Goal: Task Accomplishment & Management: Manage account settings

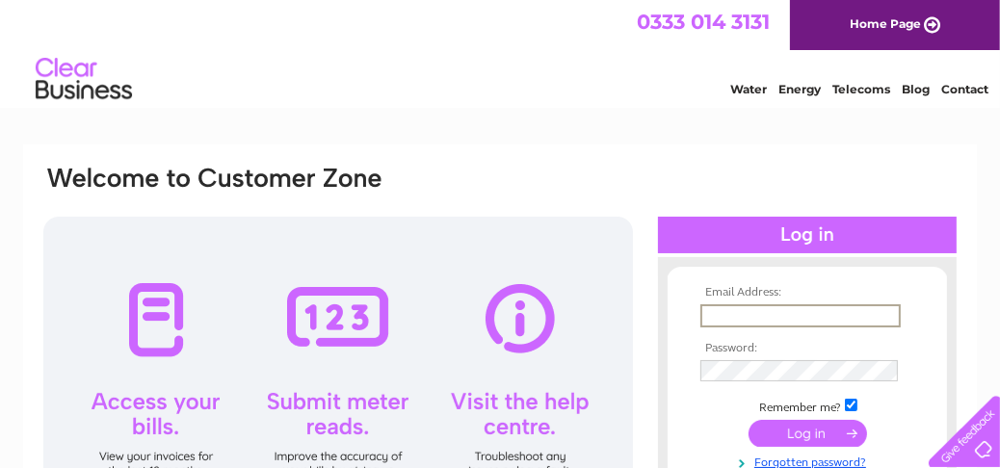
click at [732, 322] on input "text" at bounding box center [801, 316] width 200 height 23
click at [732, 322] on input "s" at bounding box center [801, 316] width 200 height 23
click at [749, 420] on input "submit" at bounding box center [808, 433] width 119 height 27
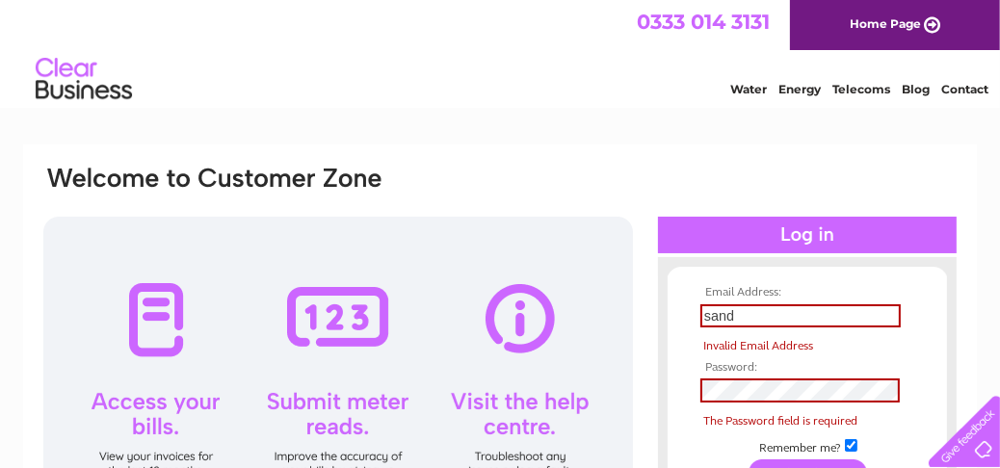
click at [480, 200] on div at bounding box center [315, 190] width 549 height 53
click at [764, 316] on input "sand" at bounding box center [801, 316] width 200 height 23
type input "[EMAIL_ADDRESS][DOMAIN_NAME]"
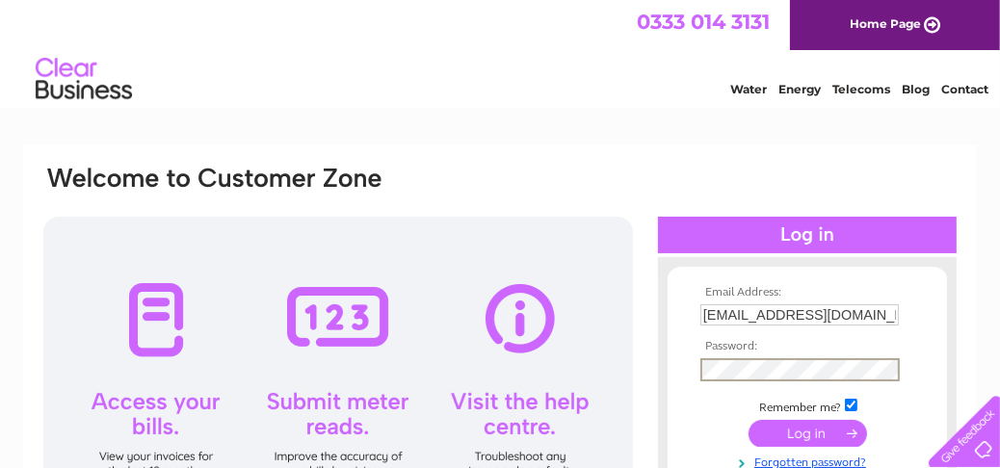
click at [749, 420] on input "submit" at bounding box center [808, 433] width 119 height 27
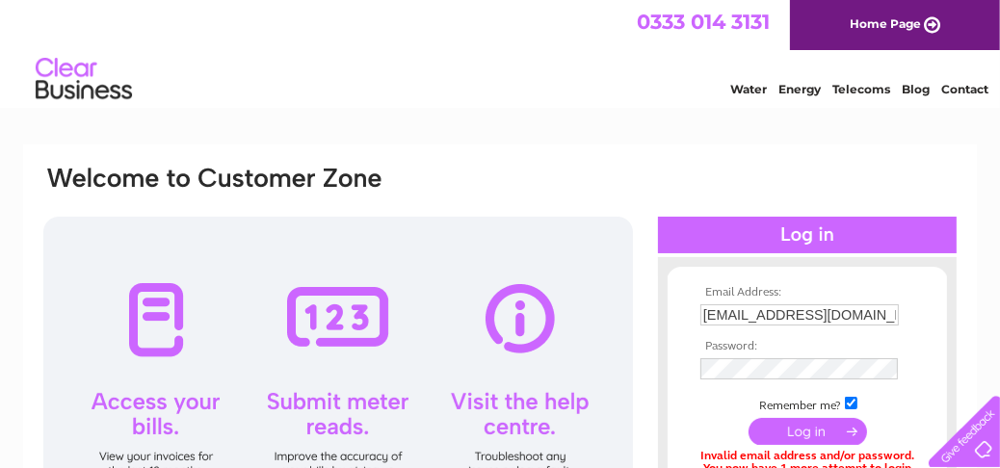
click at [800, 441] on input "submit" at bounding box center [808, 431] width 119 height 27
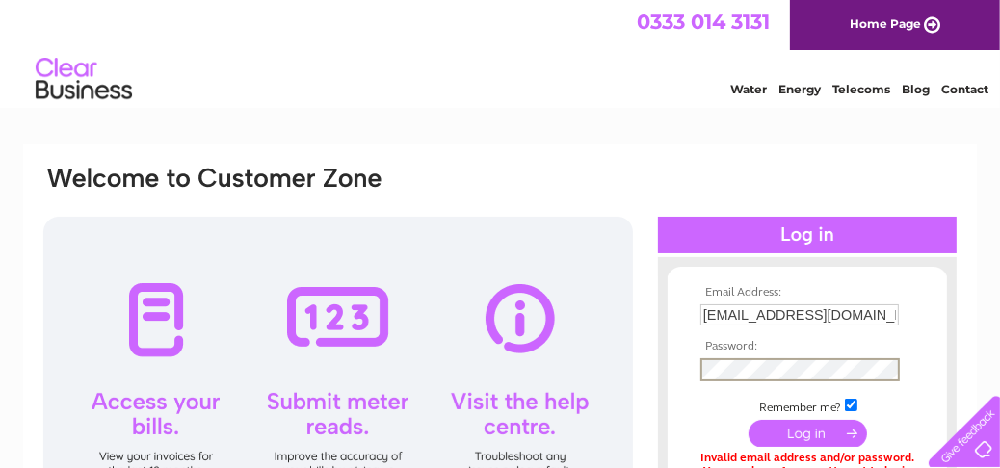
click at [749, 420] on input "submit" at bounding box center [808, 433] width 119 height 27
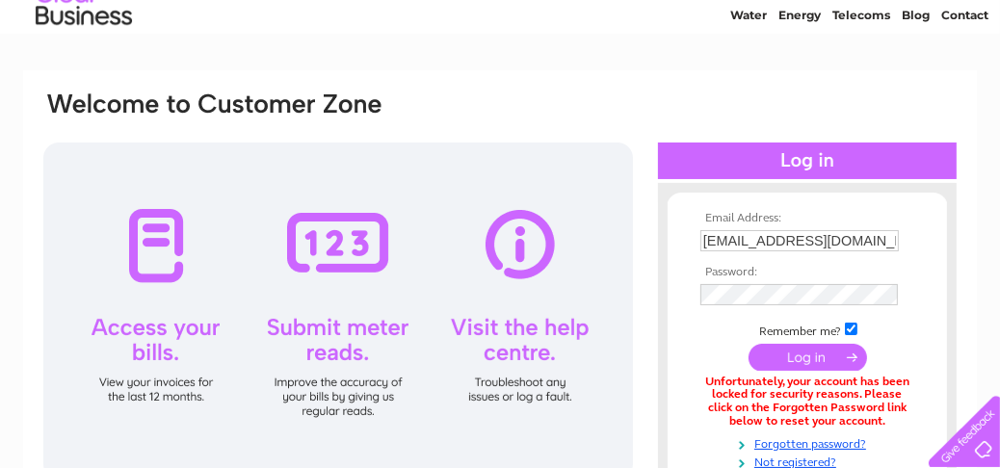
scroll to position [77, 0]
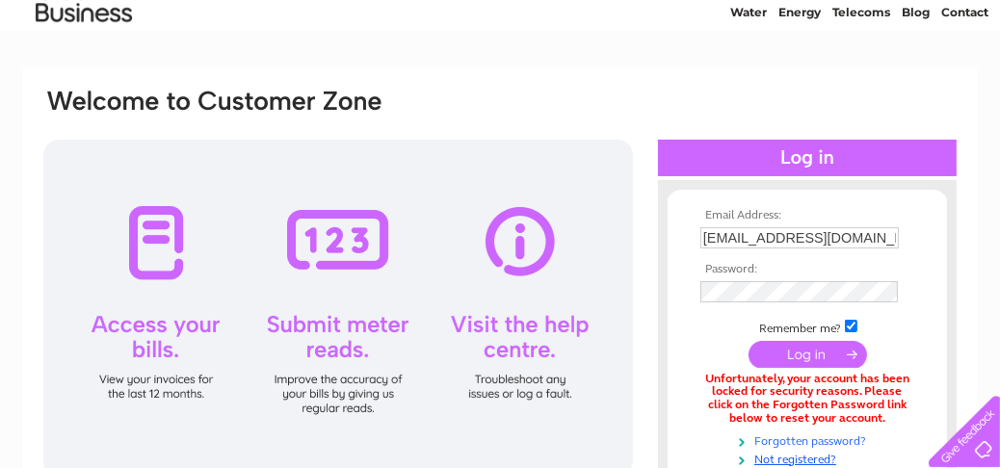
click at [781, 441] on link "Forgotten password?" at bounding box center [810, 440] width 219 height 18
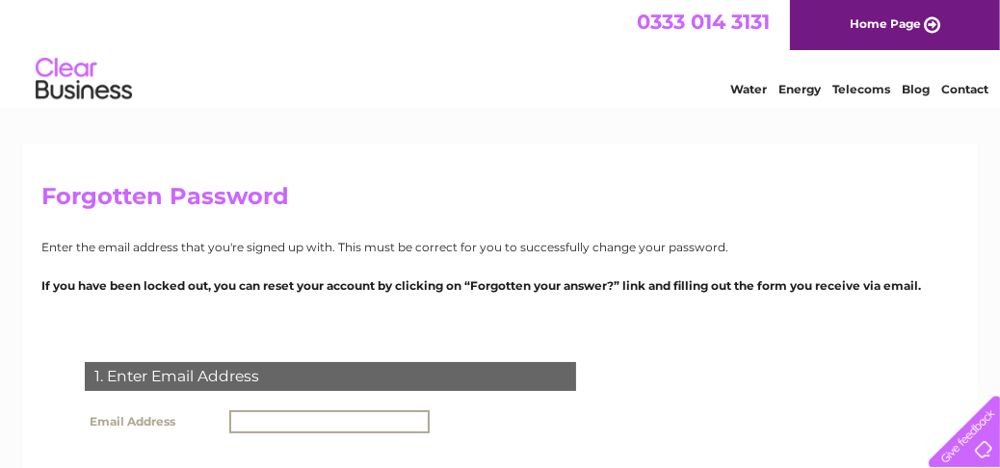
click at [372, 431] on input "text" at bounding box center [329, 422] width 200 height 23
type input "sandg"
click input "submit" at bounding box center [0, 0] width 0 height 0
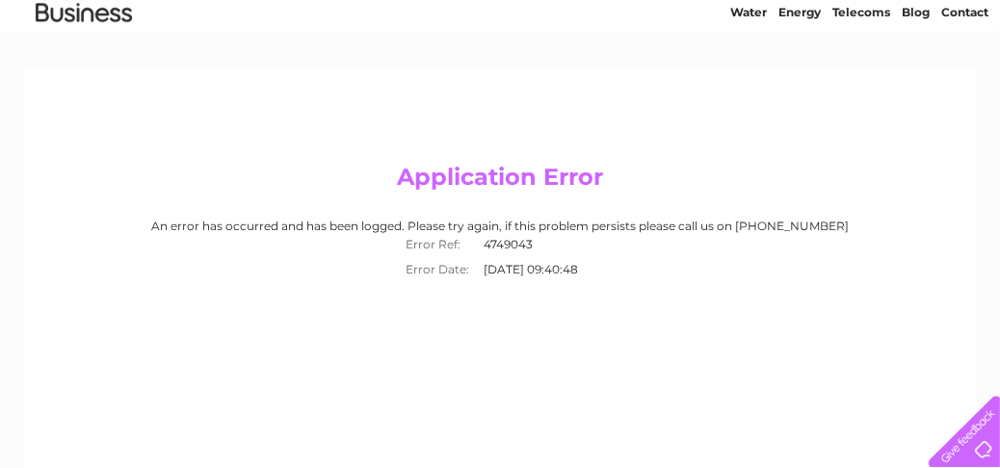
scroll to position [115, 0]
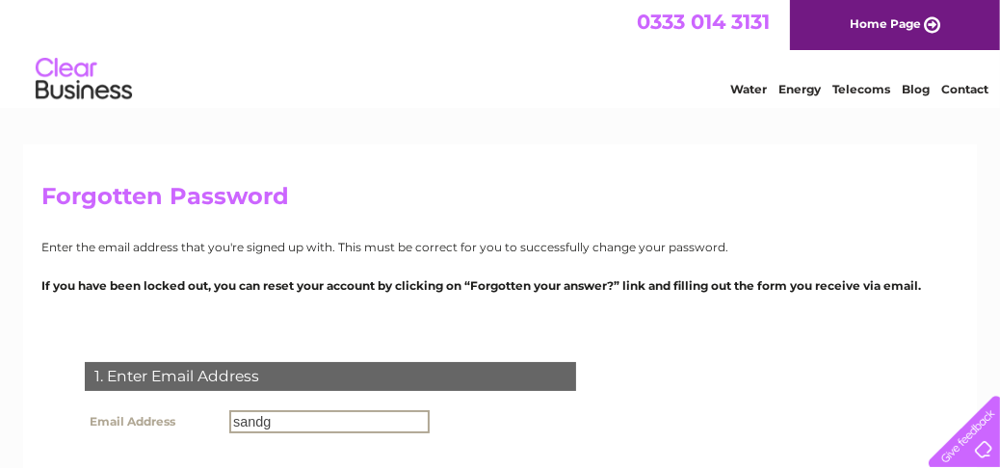
click at [290, 422] on input "sandg" at bounding box center [329, 422] width 200 height 23
type input "[EMAIL_ADDRESS][DOMAIN_NAME]"
click input "submit" at bounding box center [0, 0] width 0 height 0
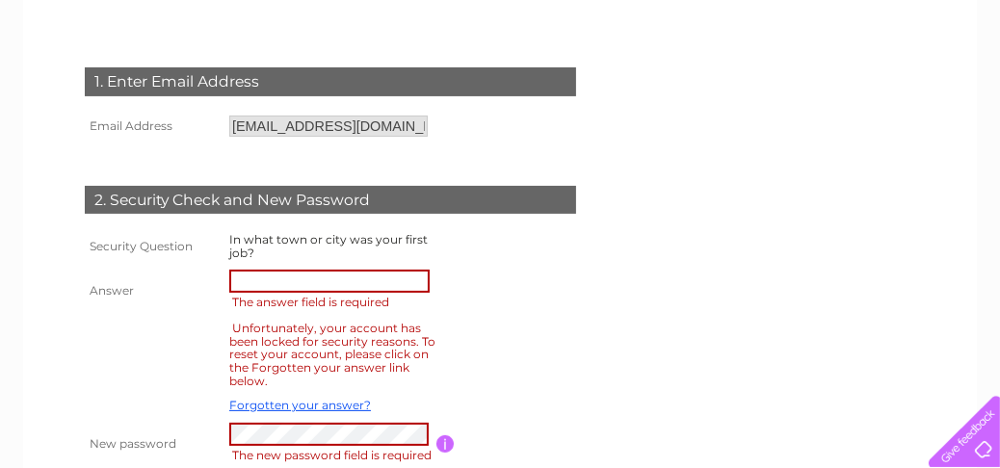
scroll to position [307, 0]
